Goal: Information Seeking & Learning: Learn about a topic

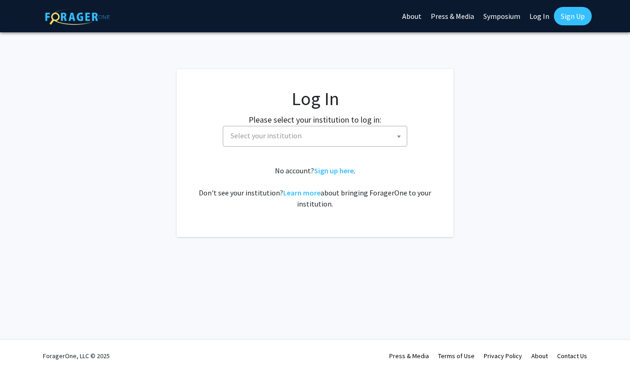
select select
click at [537, 15] on link "Log In" at bounding box center [539, 16] width 29 height 32
click at [534, 15] on link "Log In" at bounding box center [539, 16] width 29 height 32
click at [536, 20] on link "Log In" at bounding box center [539, 16] width 29 height 32
click at [377, 132] on span "Select your institution" at bounding box center [317, 135] width 180 height 19
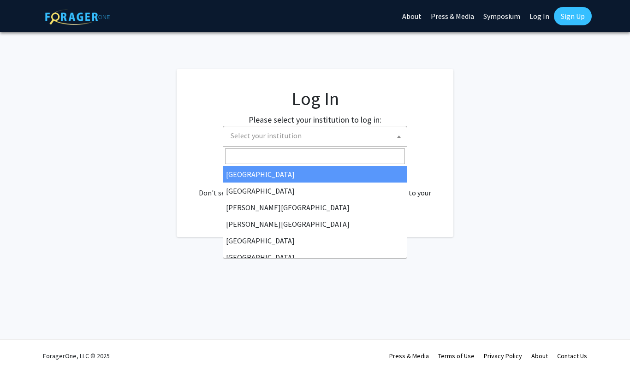
select select "10"
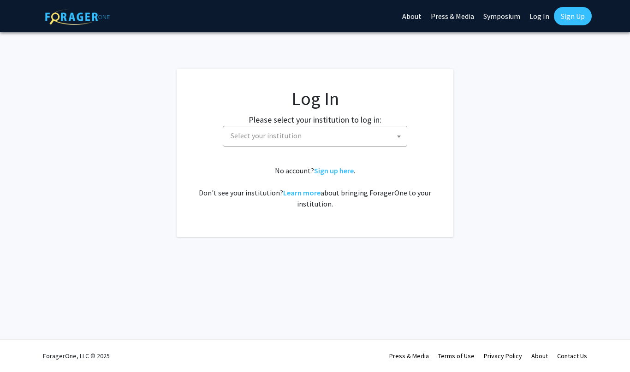
click at [314, 143] on span "Select your institution" at bounding box center [317, 135] width 180 height 19
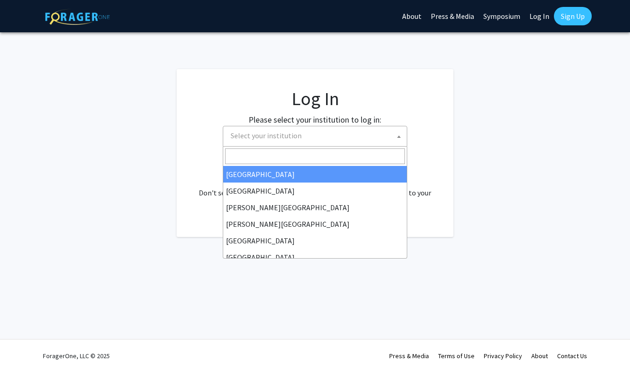
select select "34"
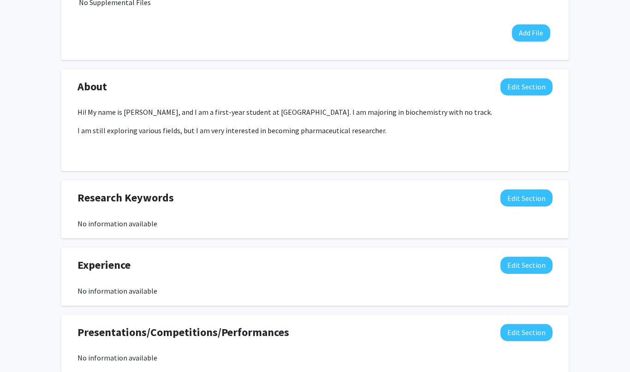
scroll to position [334, 0]
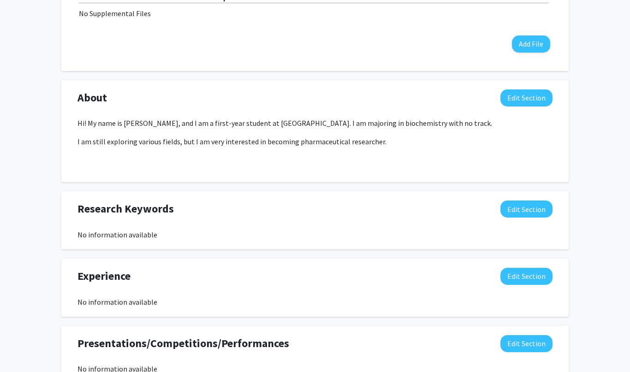
click at [520, 215] on button "Edit Section" at bounding box center [527, 209] width 52 height 17
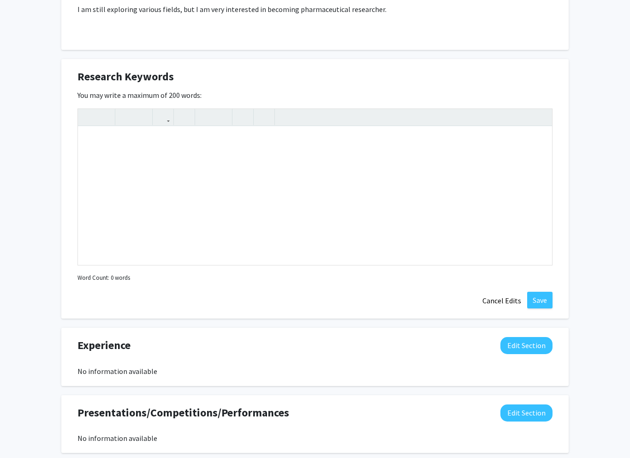
click at [501, 302] on button "Cancel Edits" at bounding box center [502, 301] width 51 height 18
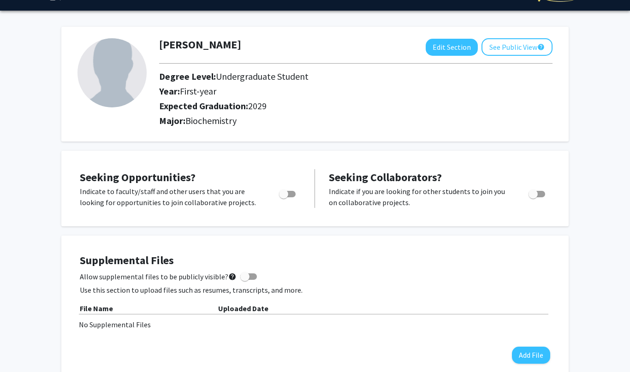
scroll to position [0, 0]
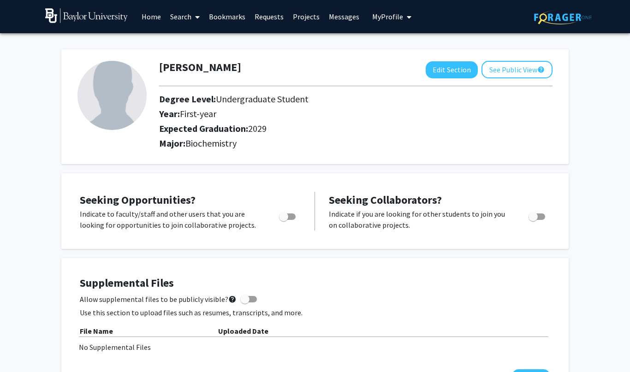
click at [185, 14] on link "Search" at bounding box center [185, 16] width 39 height 32
click at [173, 42] on span "Faculty/Staff" at bounding box center [200, 42] width 68 height 18
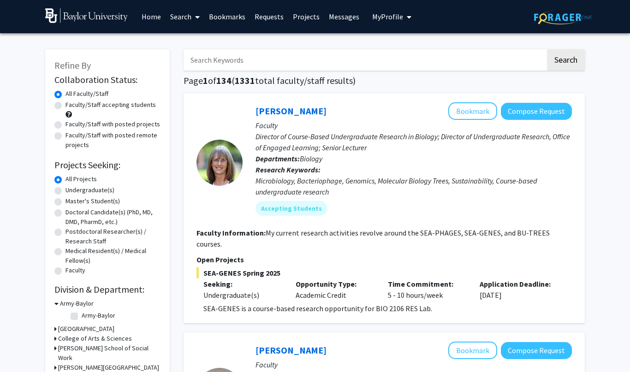
click at [66, 181] on label "All Projects" at bounding box center [81, 179] width 31 height 10
click at [66, 180] on input "All Projects" at bounding box center [69, 177] width 6 height 6
click at [66, 189] on label "Undergraduate(s)" at bounding box center [90, 190] width 49 height 10
click at [66, 189] on input "Undergraduate(s)" at bounding box center [69, 188] width 6 height 6
radio input "true"
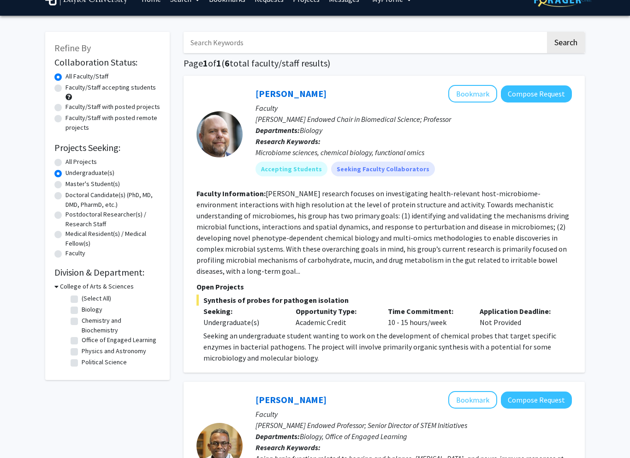
scroll to position [19, 0]
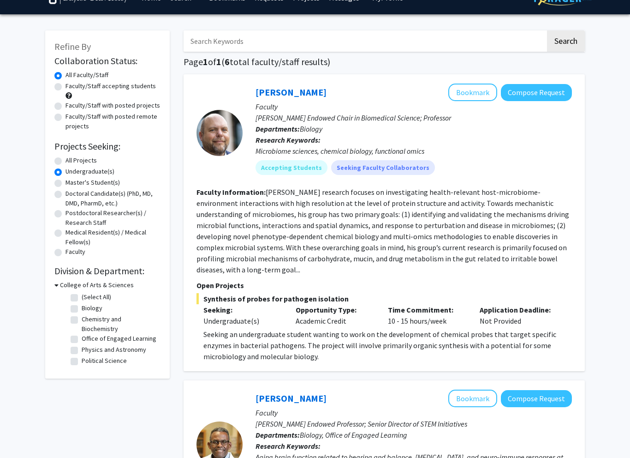
click at [82, 316] on label "Chemistry and Biochemistry" at bounding box center [120, 323] width 77 height 19
click at [82, 316] on input "Chemistry and Biochemistry" at bounding box center [85, 317] width 6 height 6
checkbox input "true"
